Goal: Find specific page/section: Find specific page/section

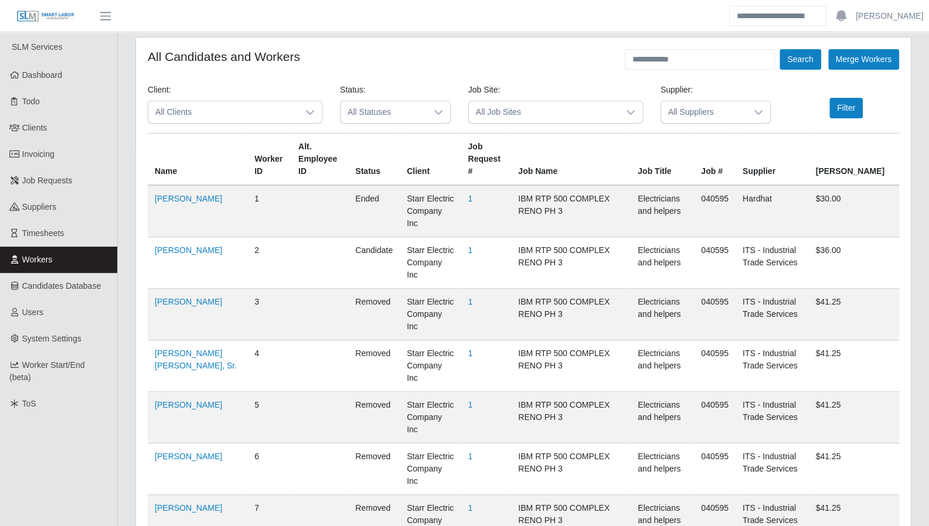
click at [187, 113] on span "All Clients" at bounding box center [223, 112] width 150 height 22
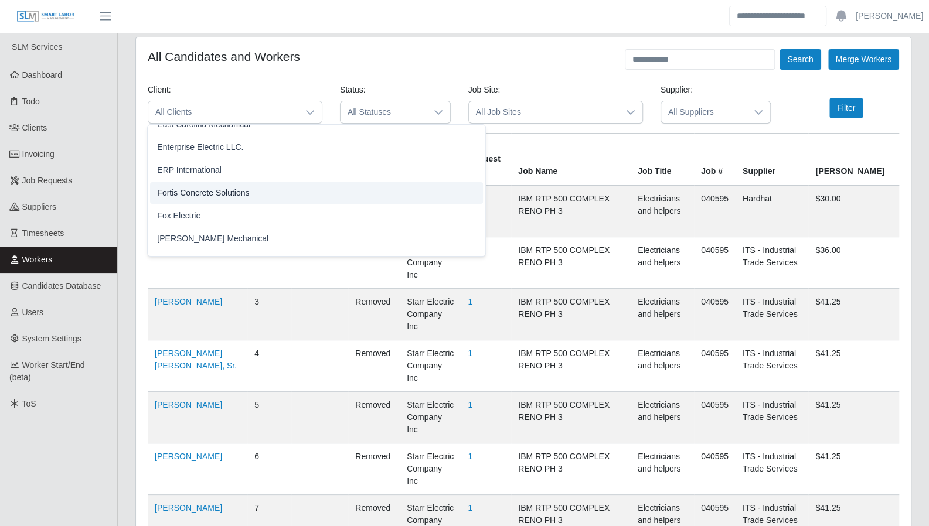
scroll to position [703, 0]
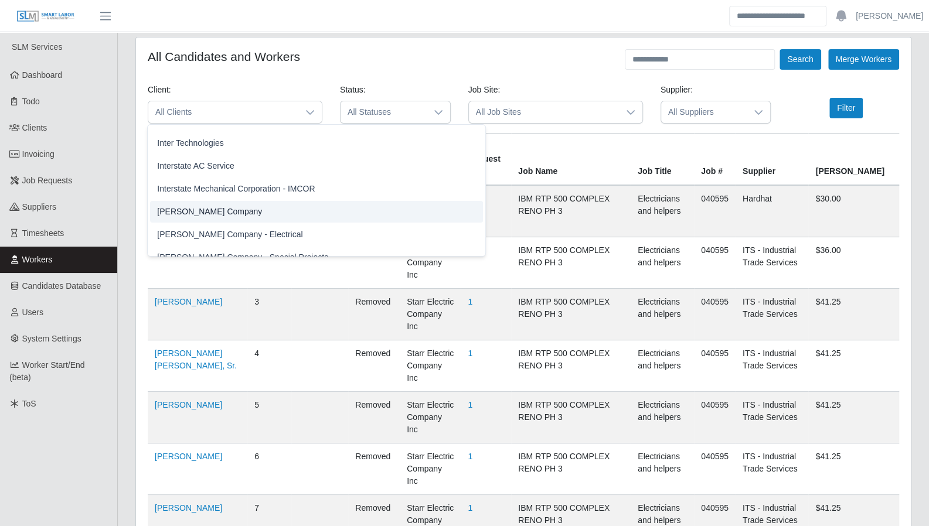
click at [224, 208] on li "[PERSON_NAME] Company" at bounding box center [316, 212] width 333 height 22
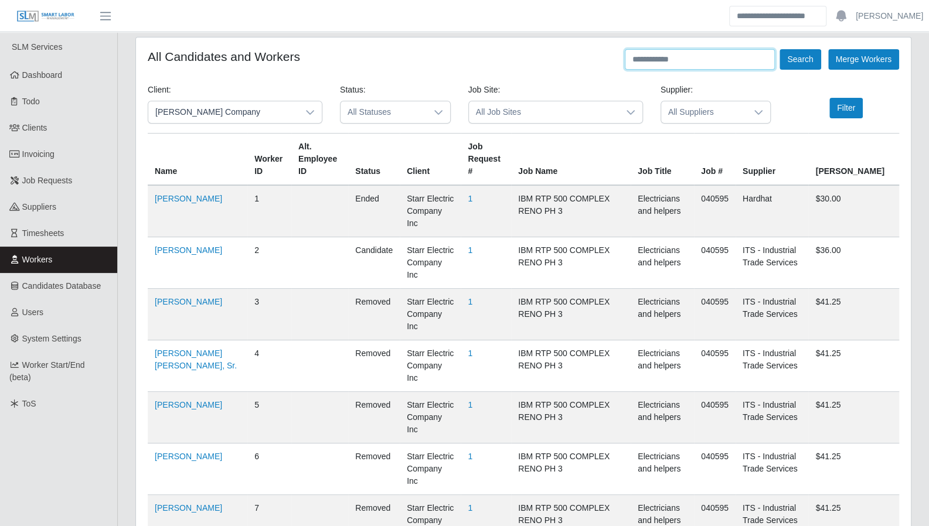
click at [671, 58] on input "text" at bounding box center [700, 59] width 150 height 21
click at [678, 55] on input "******" at bounding box center [700, 59] width 150 height 21
type input "******"
click at [779, 49] on button "Search" at bounding box center [799, 59] width 41 height 21
click at [786, 59] on button "Search" at bounding box center [799, 59] width 41 height 21
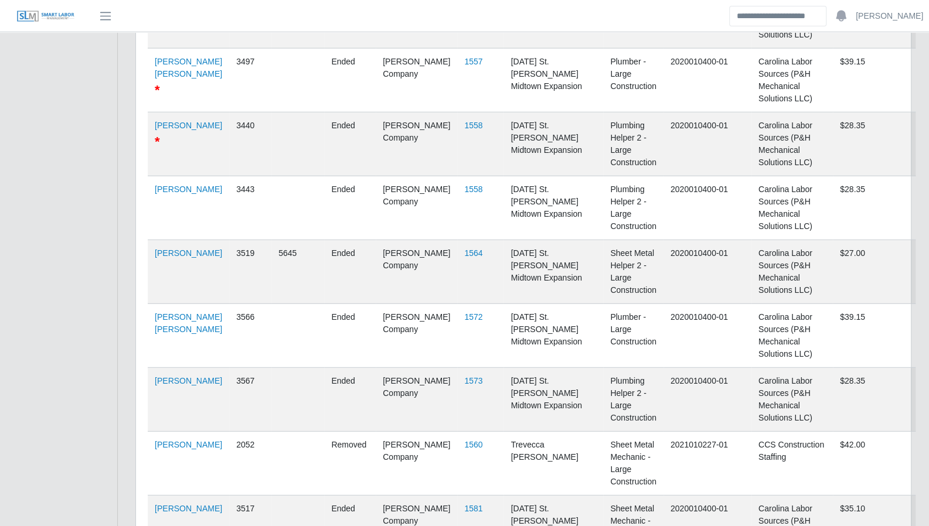
scroll to position [4877, 0]
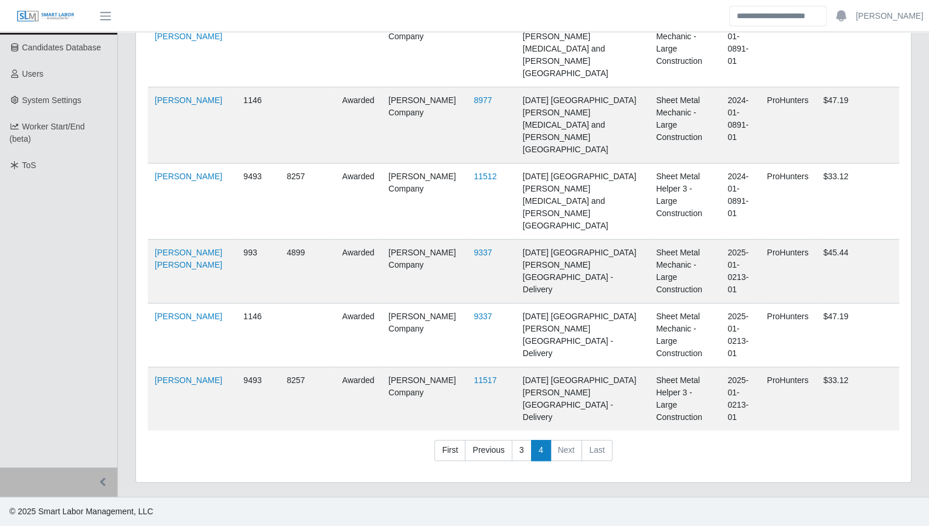
scroll to position [14, 0]
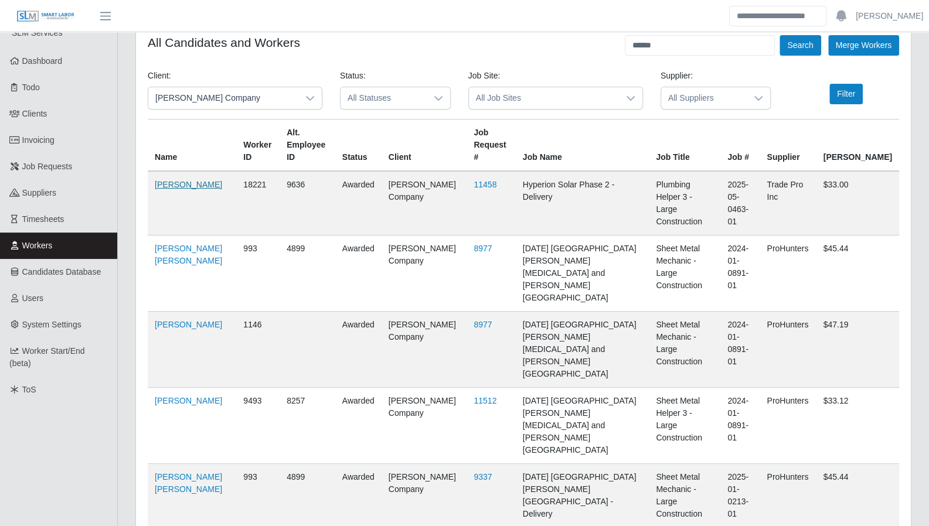
click at [178, 180] on link "[PERSON_NAME]" at bounding box center [188, 184] width 67 height 9
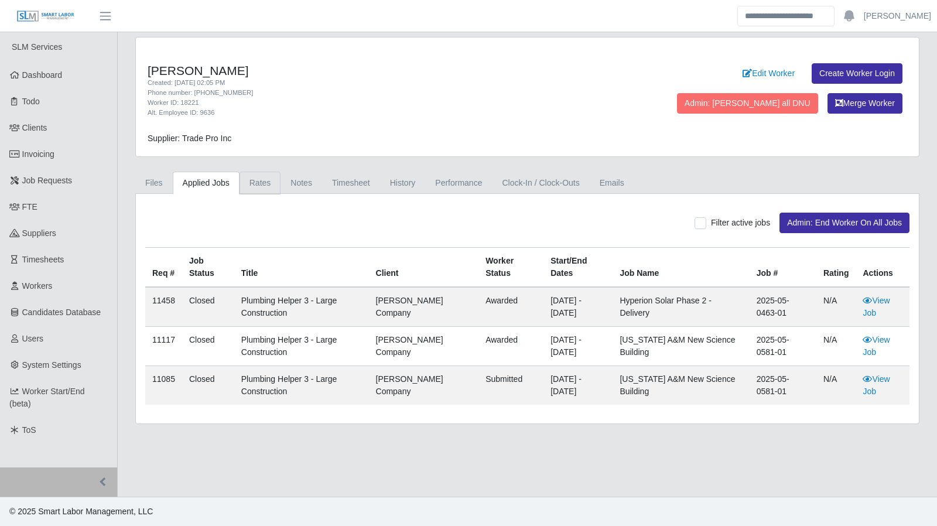
click at [274, 181] on link "Rates" at bounding box center [261, 183] width 42 height 23
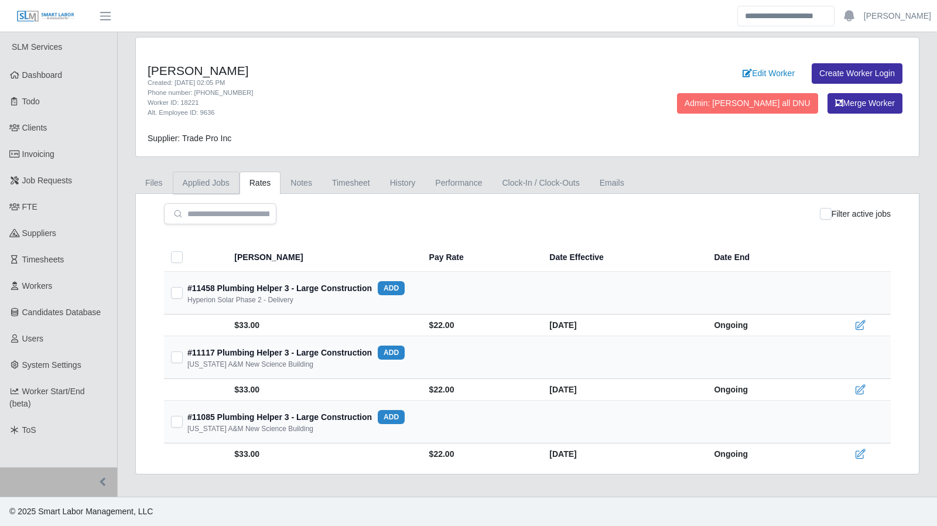
click at [207, 183] on link "Applied Jobs" at bounding box center [206, 183] width 67 height 23
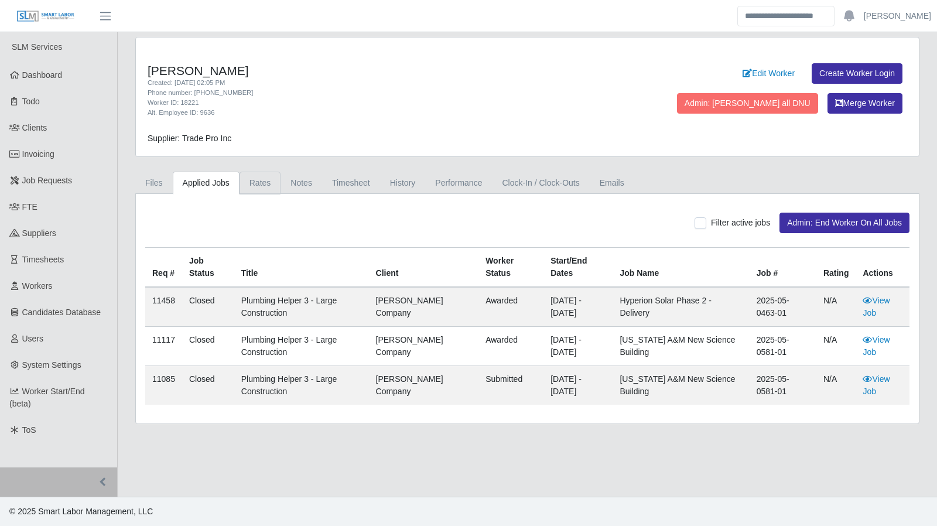
click at [255, 182] on link "Rates" at bounding box center [261, 183] width 42 height 23
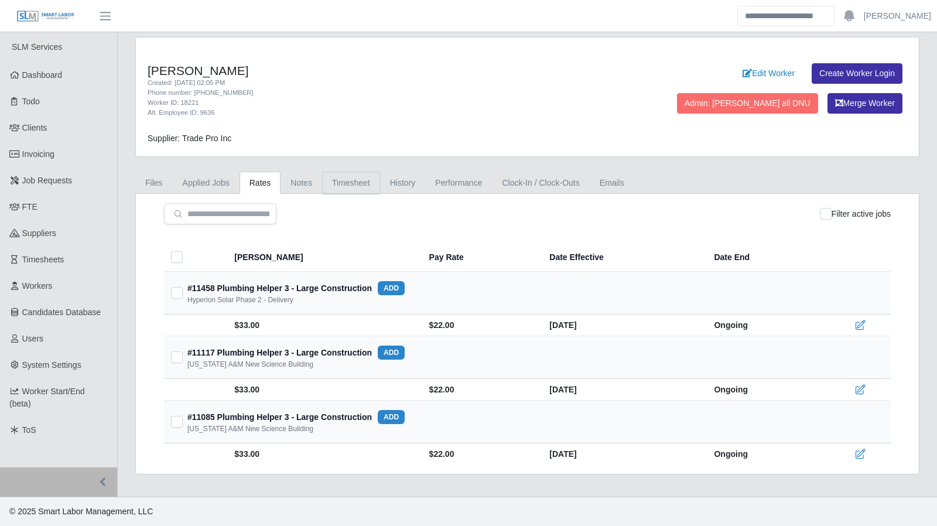
click at [362, 183] on link "Timesheet" at bounding box center [351, 183] width 58 height 23
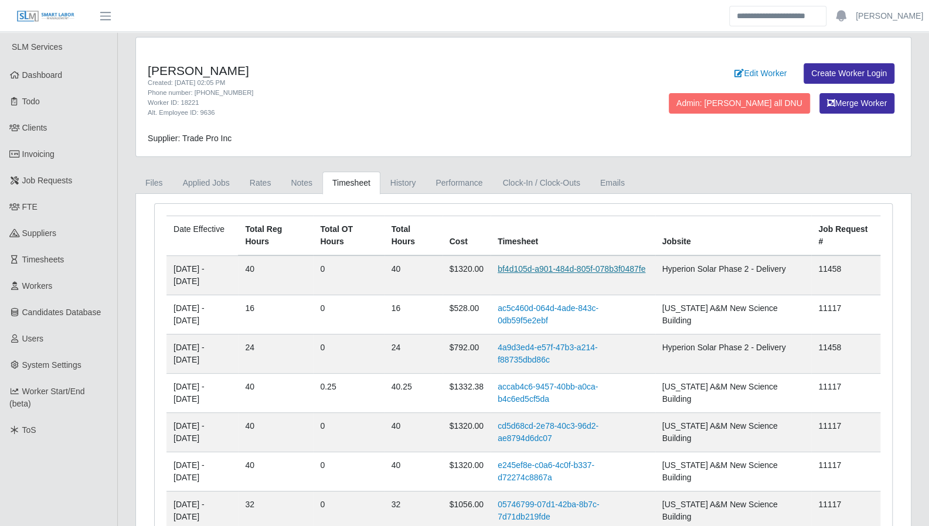
click at [570, 269] on link "bf4d105d-a901-484d-805f-078b3f0487fe" at bounding box center [571, 268] width 148 height 9
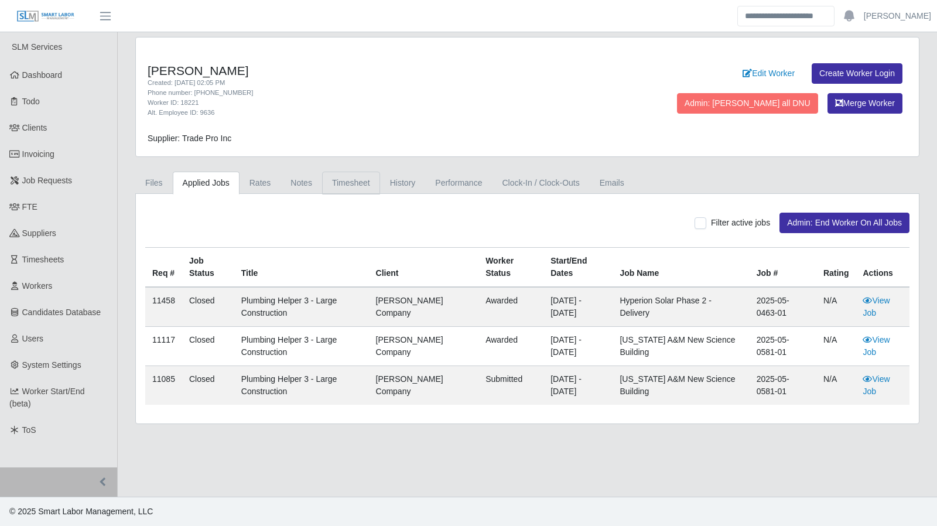
click at [360, 173] on link "Timesheet" at bounding box center [351, 183] width 58 height 23
